Goal: Transaction & Acquisition: Subscribe to service/newsletter

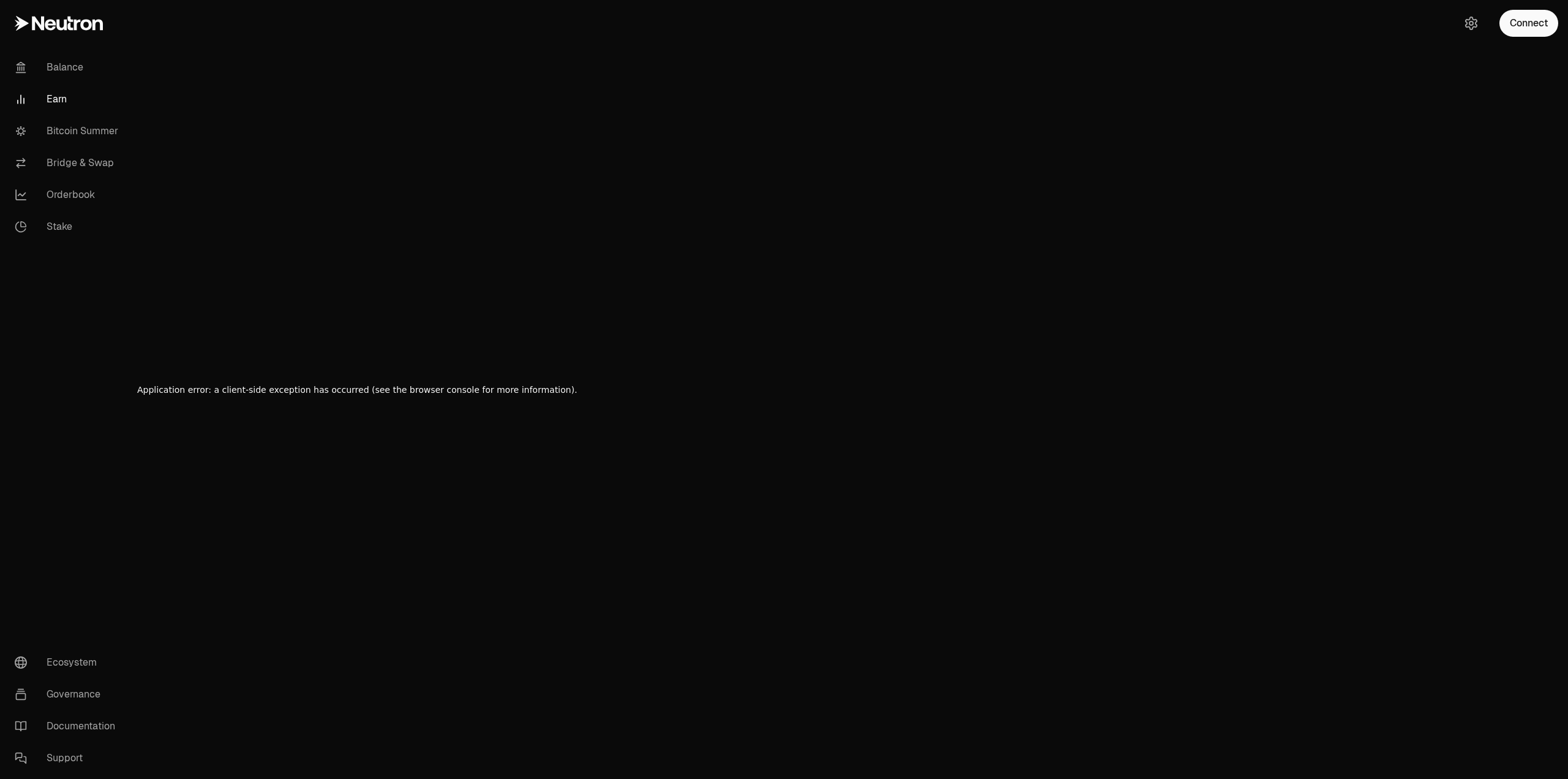
click at [50, 98] on link "Earn" at bounding box center [68, 99] width 128 height 32
click at [1532, 19] on button "Connect" at bounding box center [1529, 23] width 59 height 27
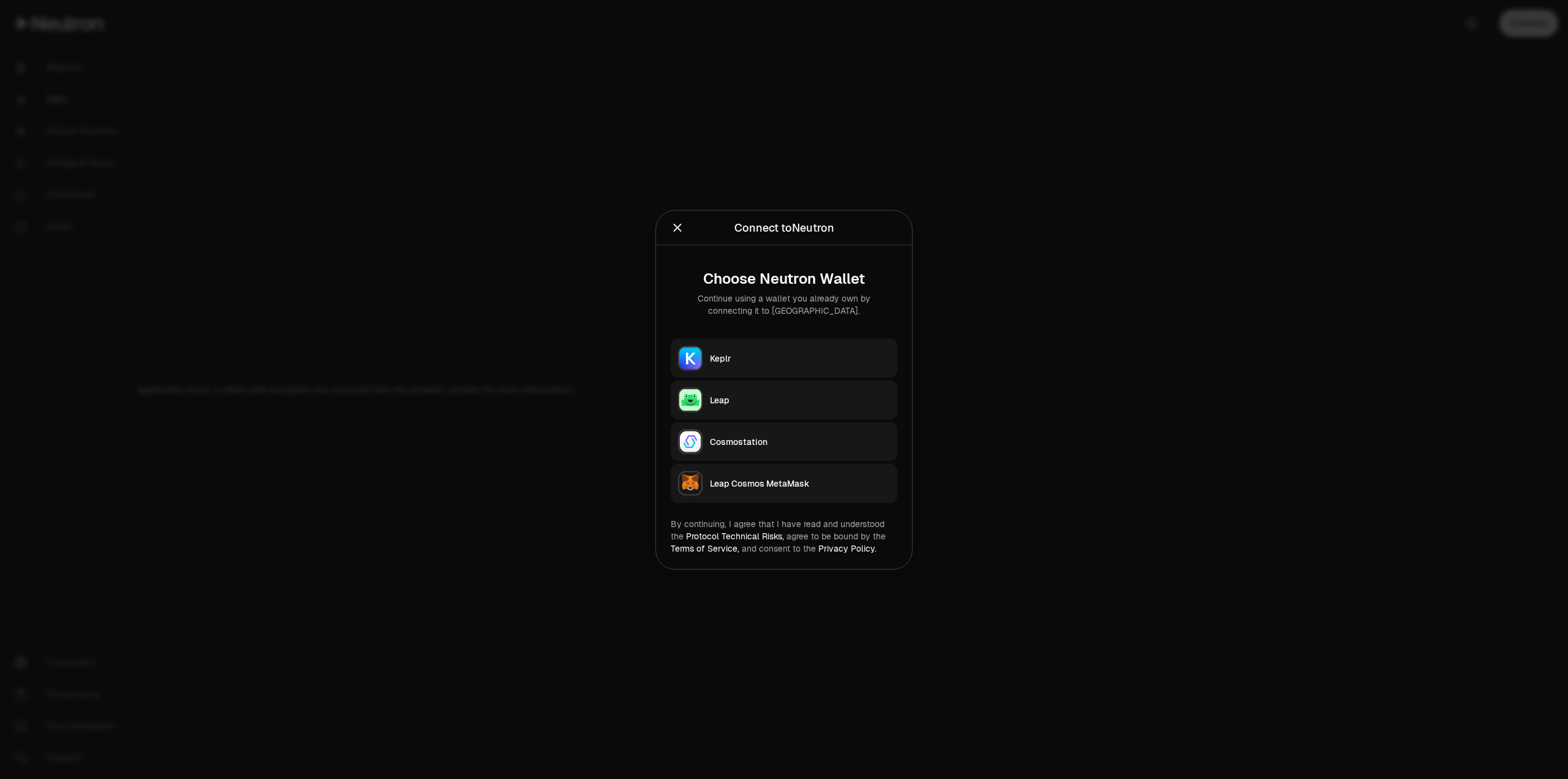
click at [704, 355] on button "Keplr" at bounding box center [784, 358] width 227 height 39
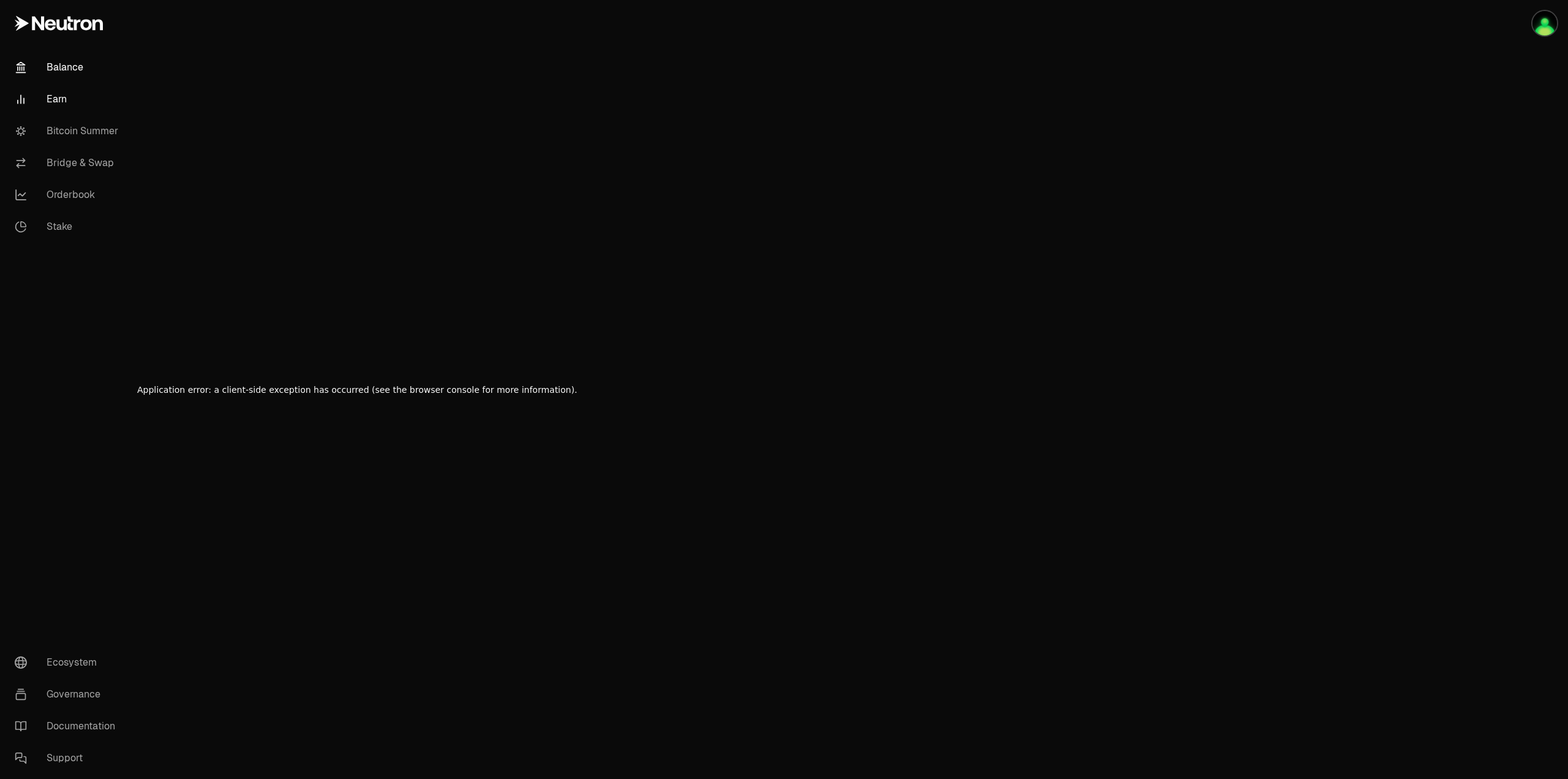
click at [57, 66] on link "Balance" at bounding box center [68, 68] width 128 height 32
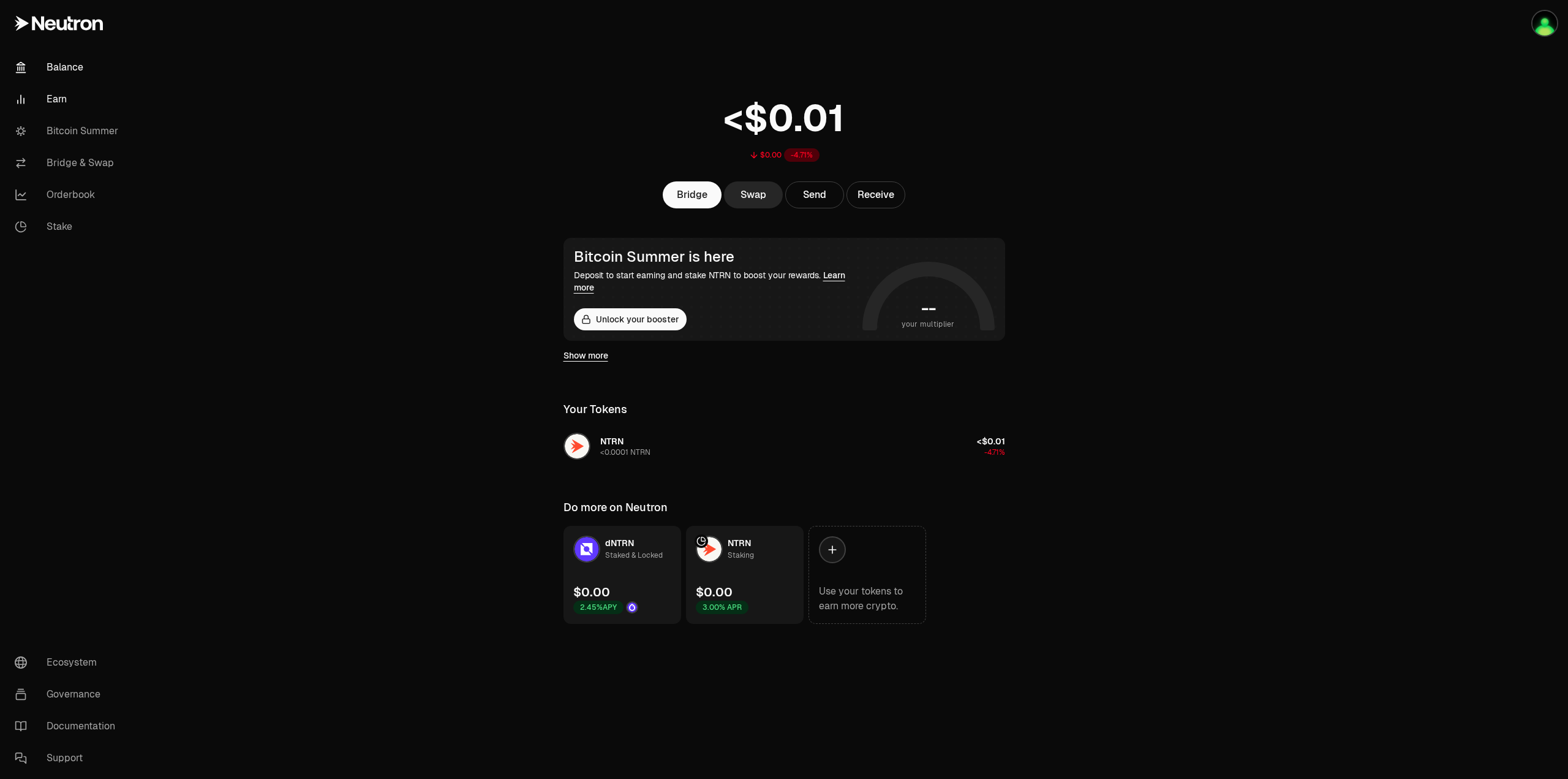
click at [64, 107] on link "Earn" at bounding box center [68, 99] width 128 height 32
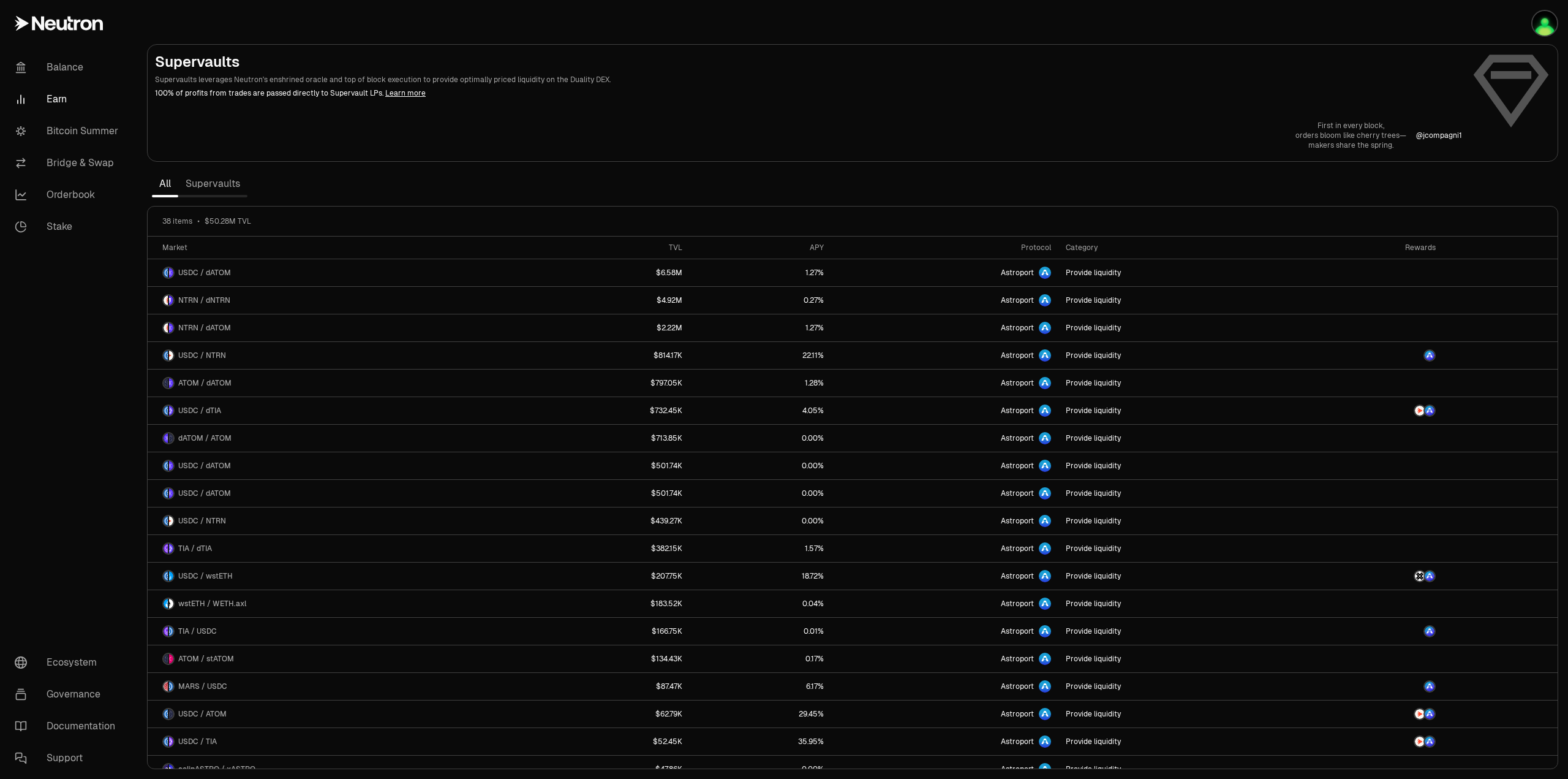
drag, startPoint x: 220, startPoint y: 197, endPoint x: 224, endPoint y: 185, distance: 12.6
click at [220, 197] on div "All Supervaults" at bounding box center [200, 184] width 95 height 27
click at [225, 182] on link "Supervaults" at bounding box center [213, 184] width 69 height 25
